Goal: Task Accomplishment & Management: Manage account settings

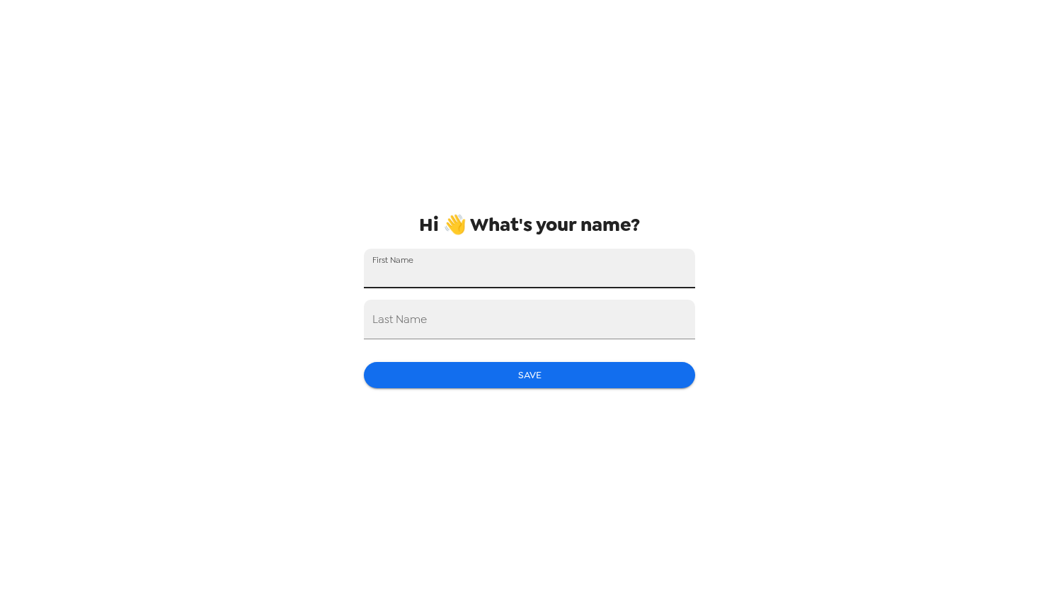
click at [421, 257] on input "First Name" at bounding box center [529, 269] width 331 height 40
type input "Elijah"
type input "Feibelman"
click at [498, 373] on button "Save" at bounding box center [529, 375] width 331 height 26
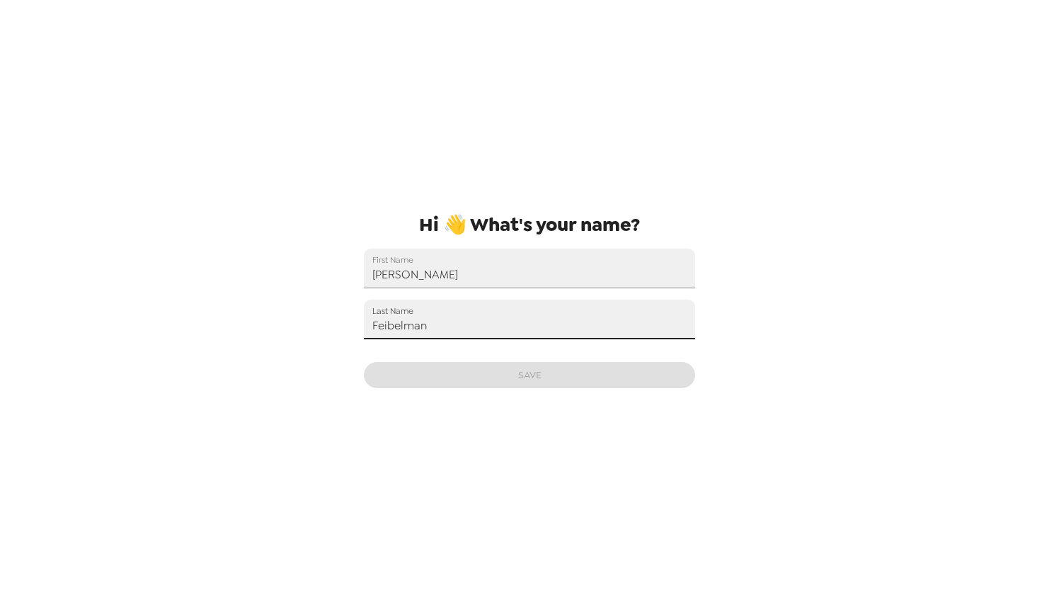
click at [455, 319] on input "Feibelman" at bounding box center [529, 320] width 331 height 40
click at [398, 270] on input "Elijah" at bounding box center [529, 269] width 331 height 40
click at [508, 375] on div "Hi 👋 What's your name? First Name Elijah Last Name Feibelman Save" at bounding box center [530, 300] width 354 height 600
click at [443, 319] on input "Feibelman" at bounding box center [529, 320] width 331 height 40
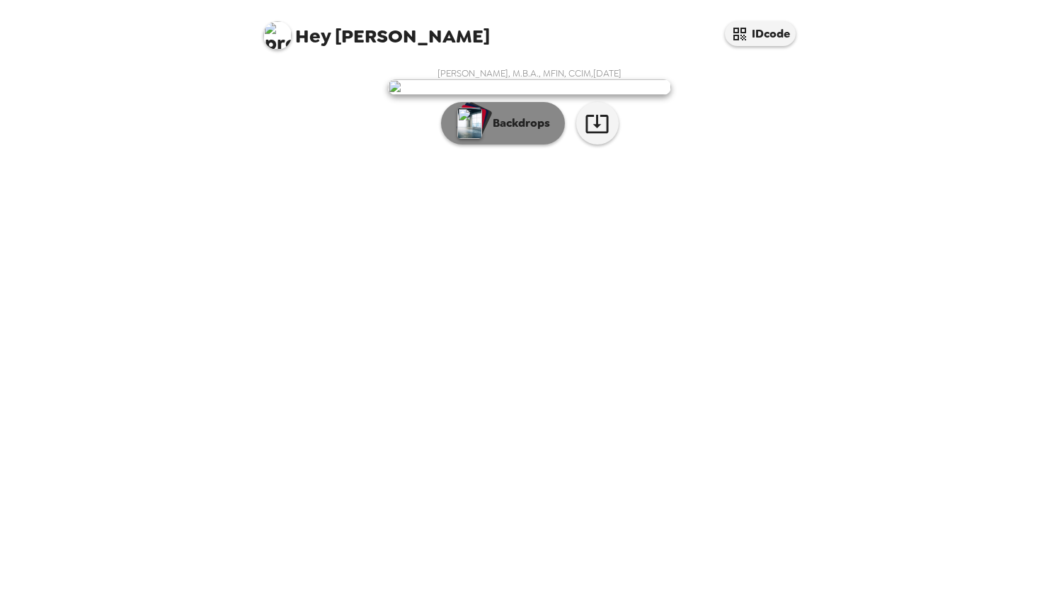
click at [542, 132] on p "Backdrops" at bounding box center [518, 123] width 64 height 17
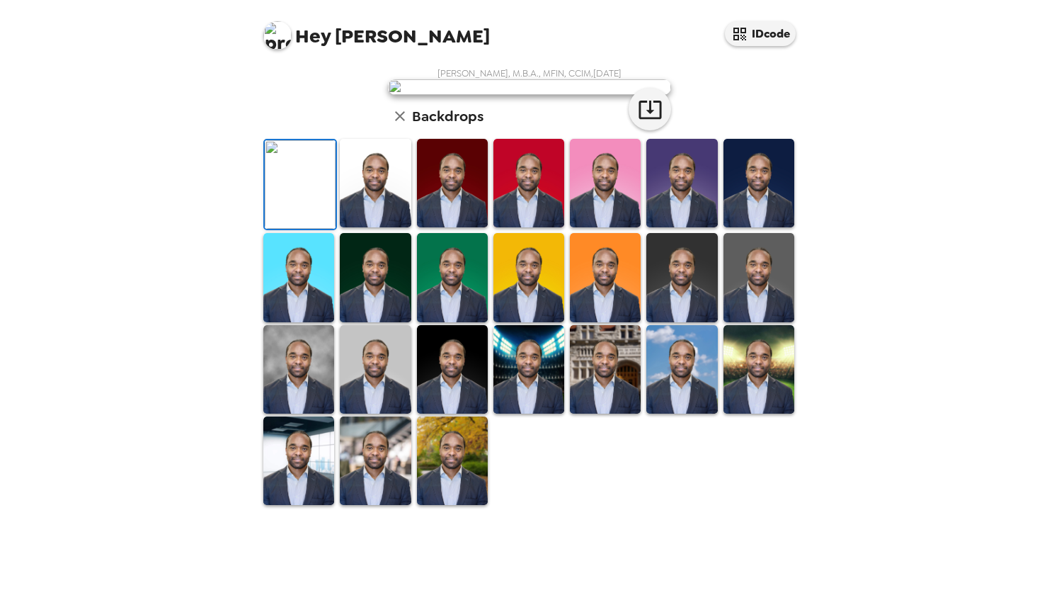
scroll to position [259, 0]
click at [379, 505] on img at bounding box center [375, 460] width 71 height 89
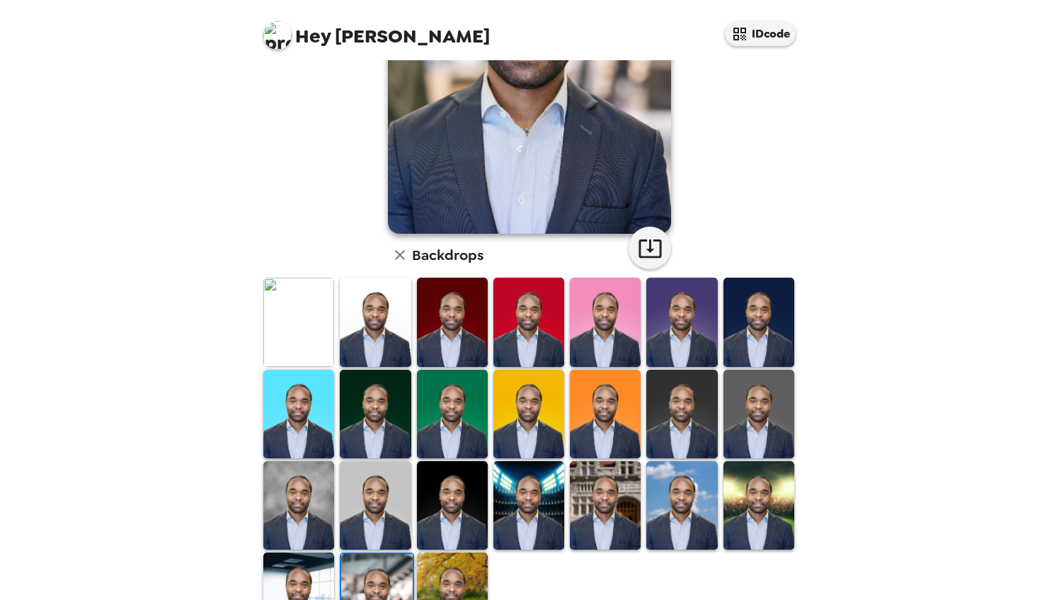
scroll to position [202, 0]
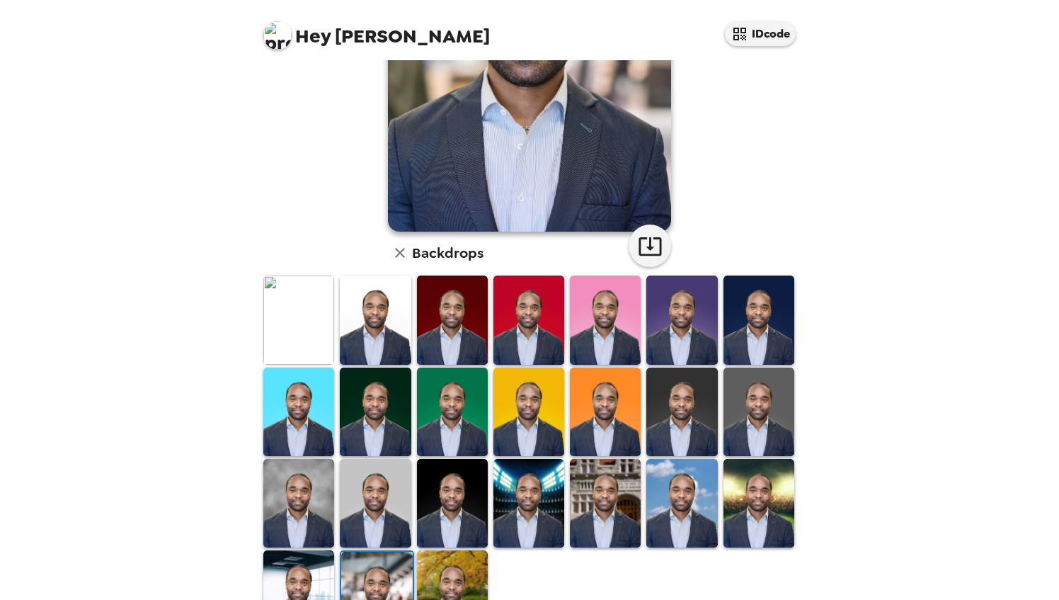
click at [308, 576] on img at bounding box center [298, 594] width 71 height 89
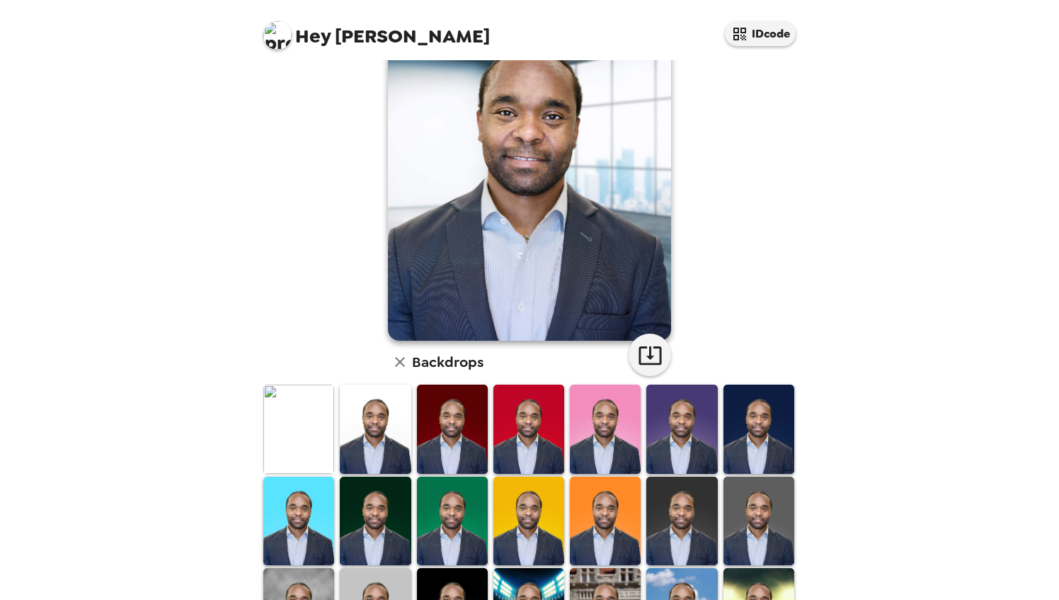
scroll to position [258, 0]
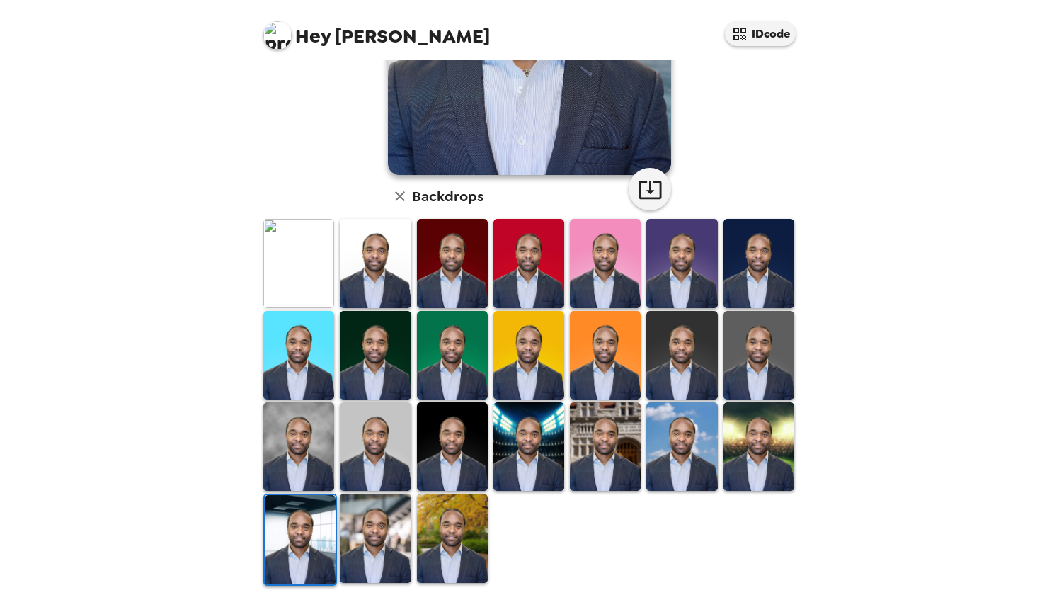
click at [590, 460] on img at bounding box center [605, 446] width 71 height 89
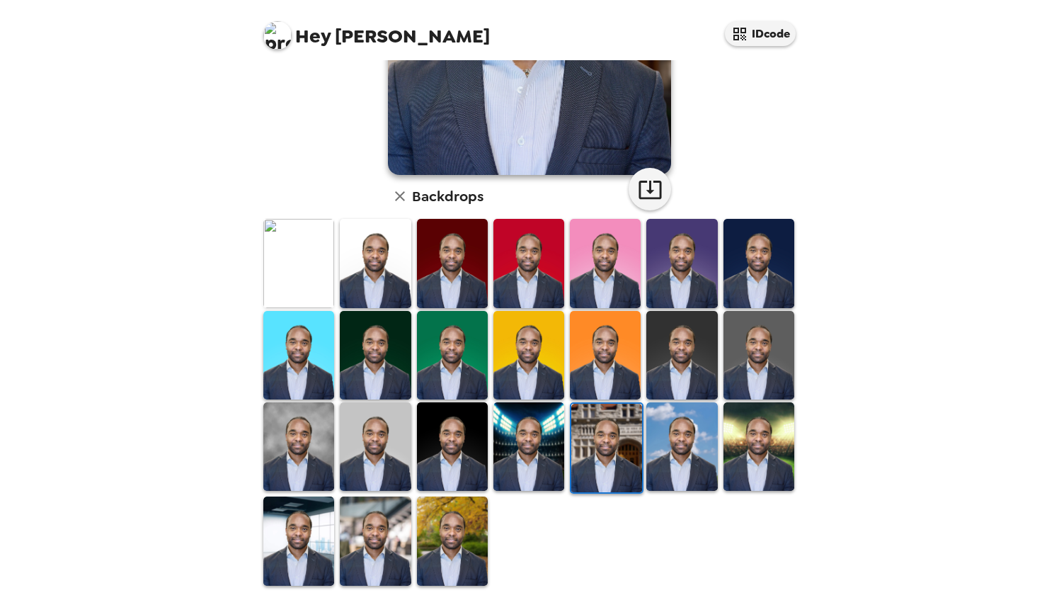
click at [758, 446] on img at bounding box center [759, 446] width 71 height 89
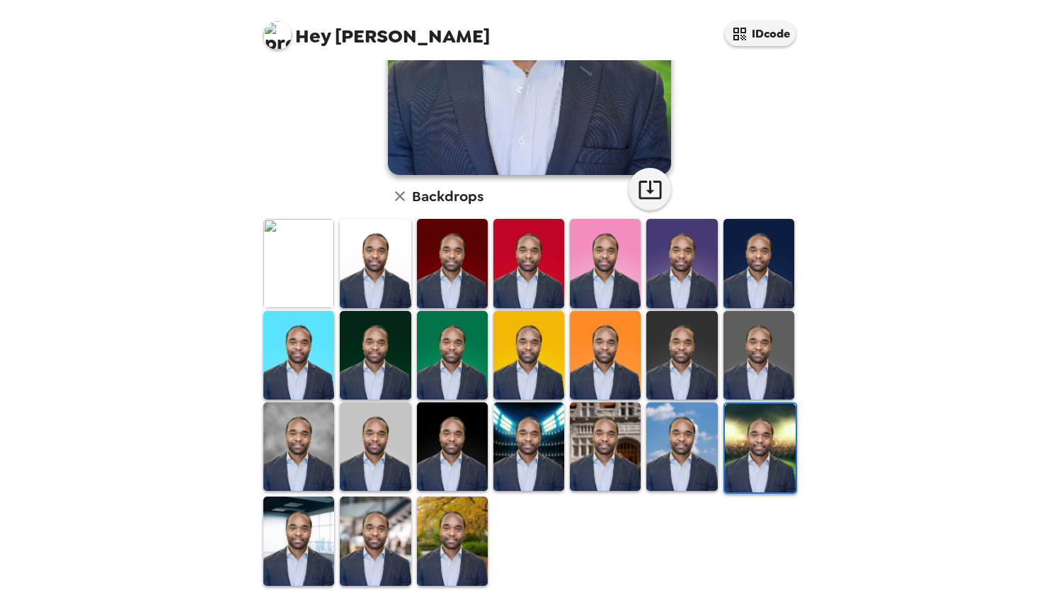
click at [692, 461] on img at bounding box center [681, 446] width 71 height 89
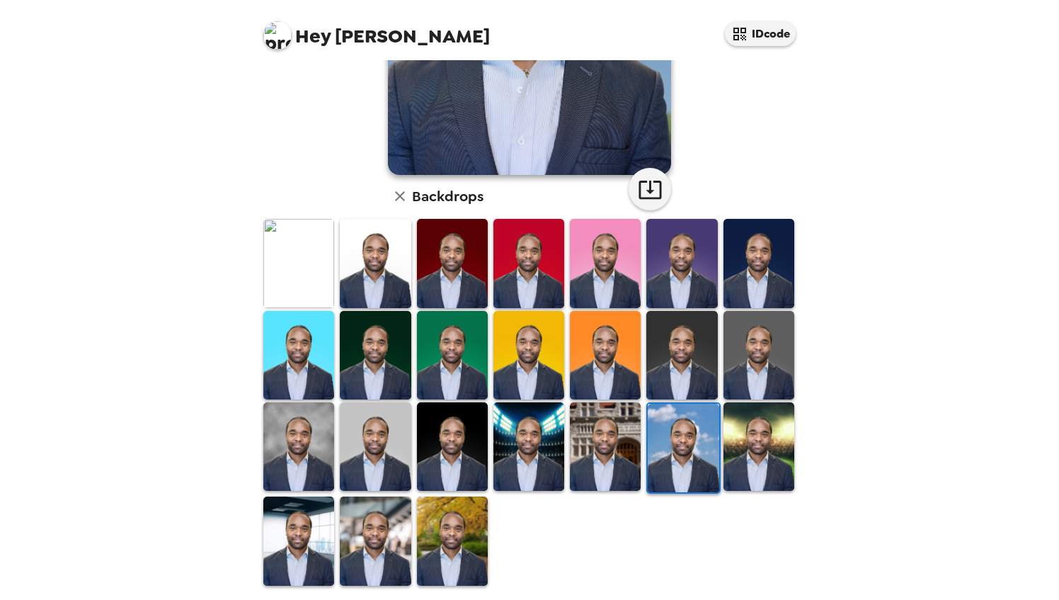
click at [460, 544] on img at bounding box center [452, 540] width 71 height 89
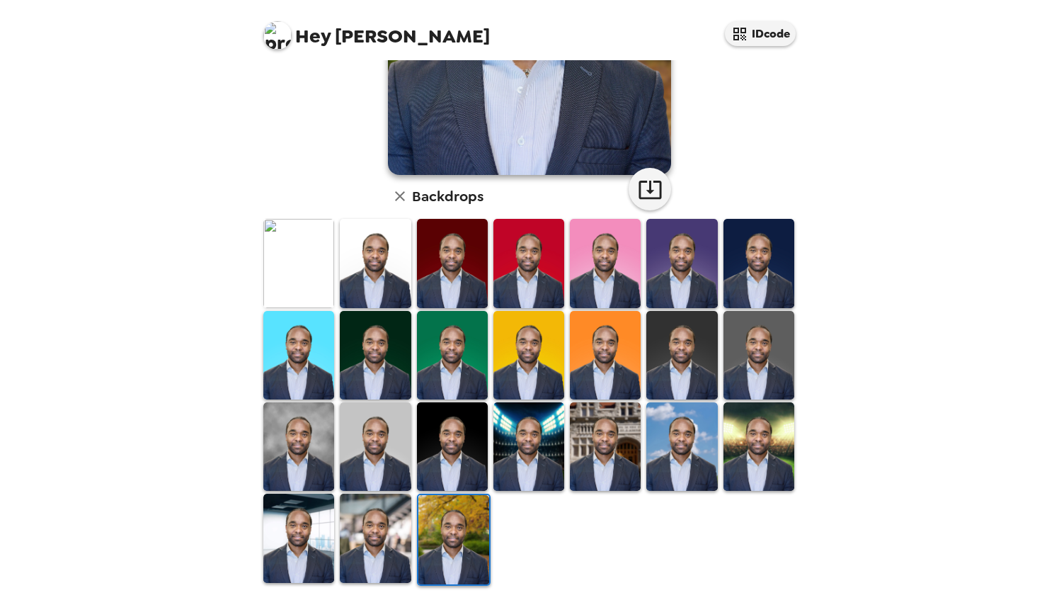
click at [291, 273] on img at bounding box center [298, 263] width 71 height 89
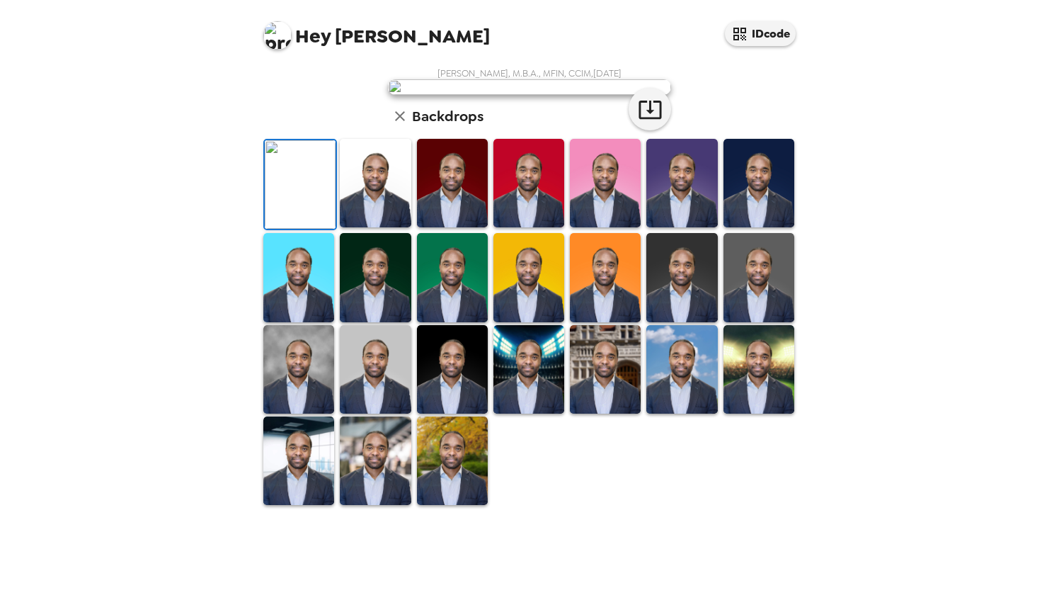
scroll to position [0, 0]
